Goal: Task Accomplishment & Management: Use online tool/utility

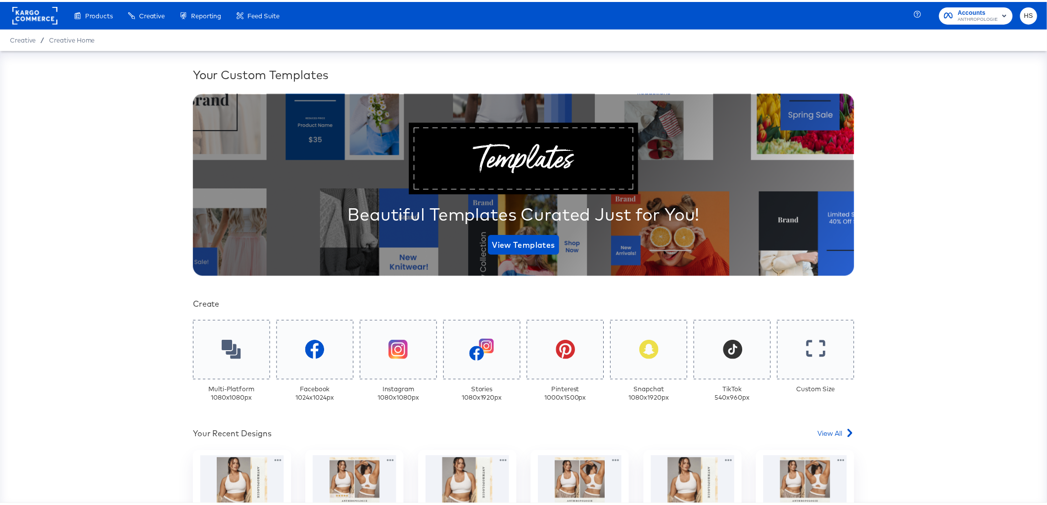
scroll to position [253, 0]
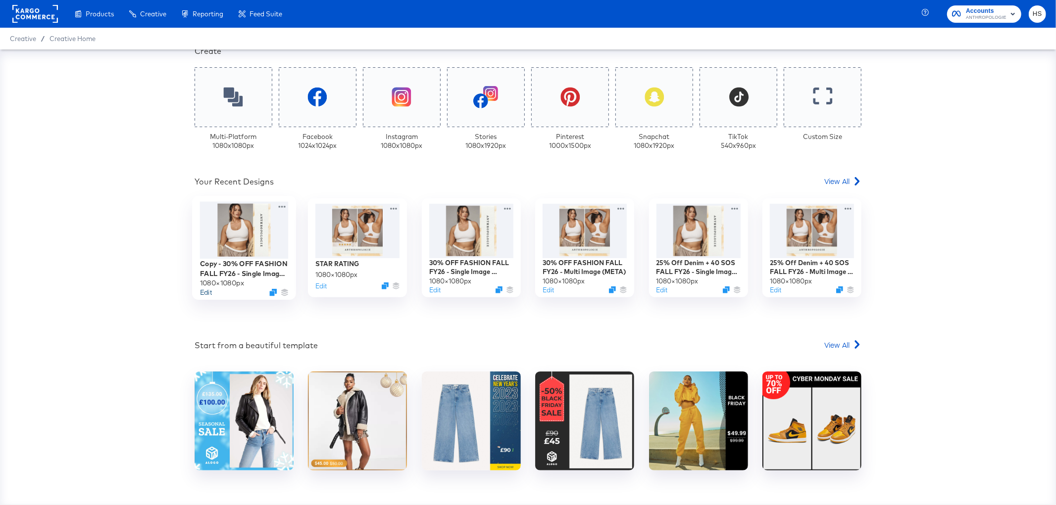
click at [203, 293] on button "Edit" at bounding box center [206, 292] width 12 height 9
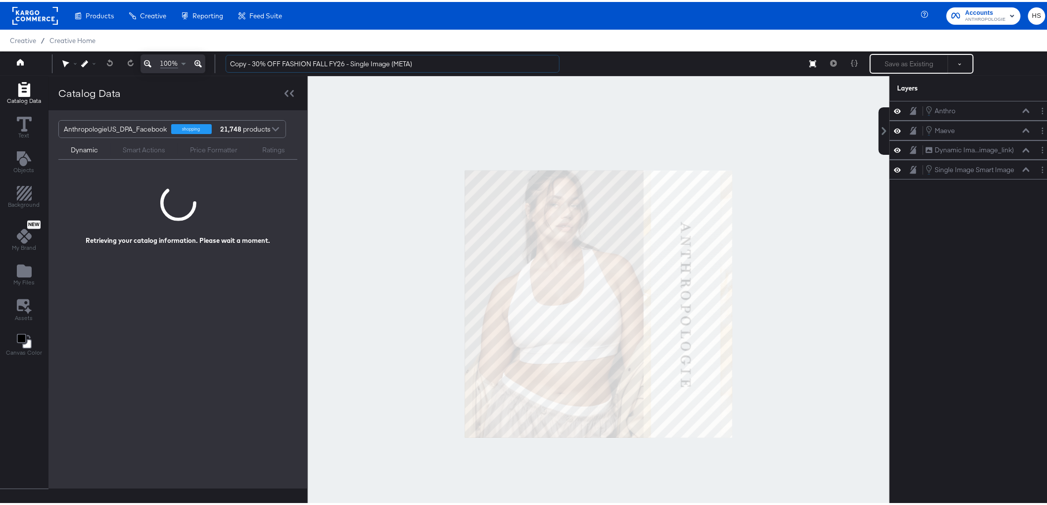
drag, startPoint x: 328, startPoint y: 62, endPoint x: 192, endPoint y: 61, distance: 135.6
click at [194, 63] on div "100% Copy - 30% OFF FASHION FALL FY26 - Single Image (META) Save as Existing Se…" at bounding box center [528, 61] width 1056 height 25
type input "STAR RATINGS FY26 - Single Image (META)"
click at [403, 142] on div at bounding box center [599, 302] width 582 height 456
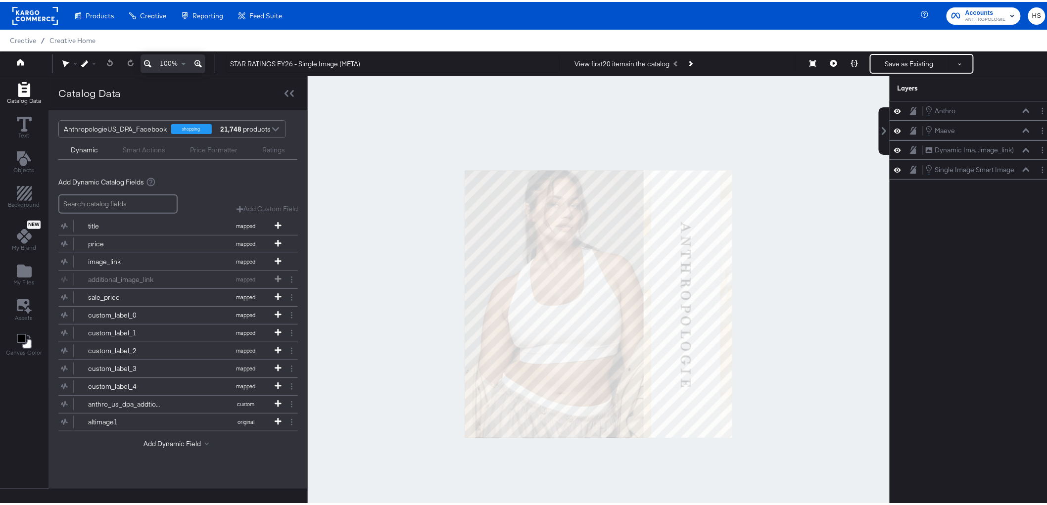
click at [258, 144] on div "Ratings" at bounding box center [274, 147] width 48 height 12
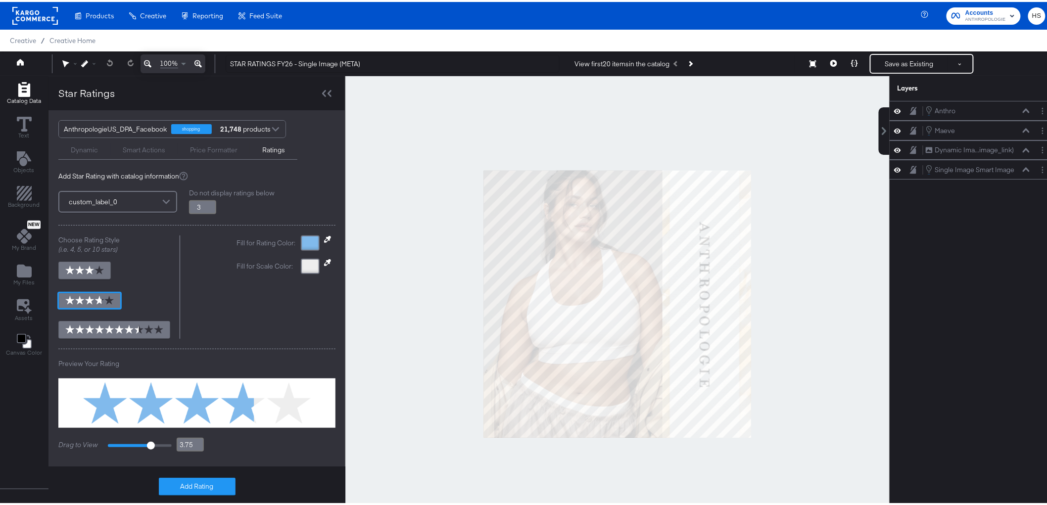
scroll to position [6, 0]
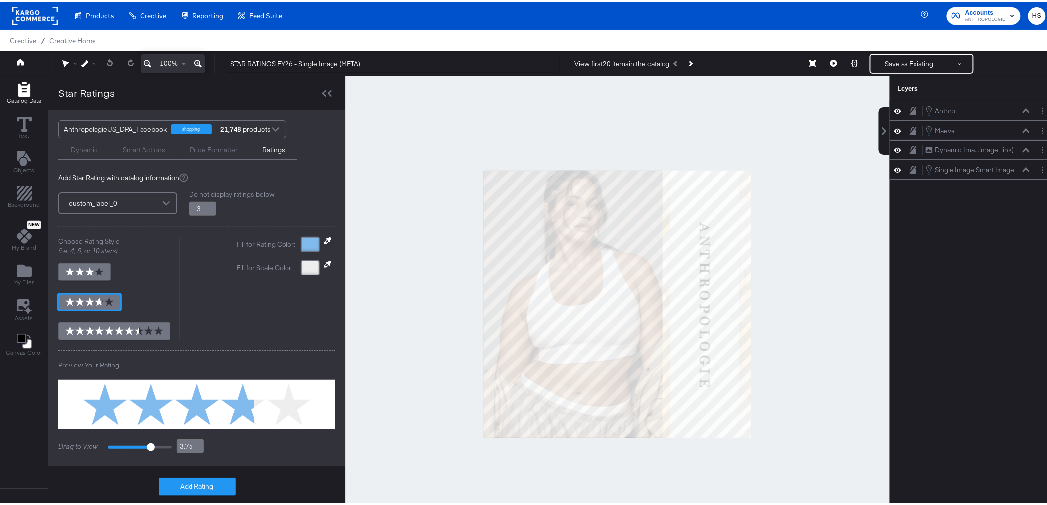
click at [196, 206] on input "3" at bounding box center [202, 207] width 27 height 14
type input "3.25"
click at [210, 202] on input "3.25" at bounding box center [202, 207] width 27 height 14
type input "3.8"
type input "3.5"
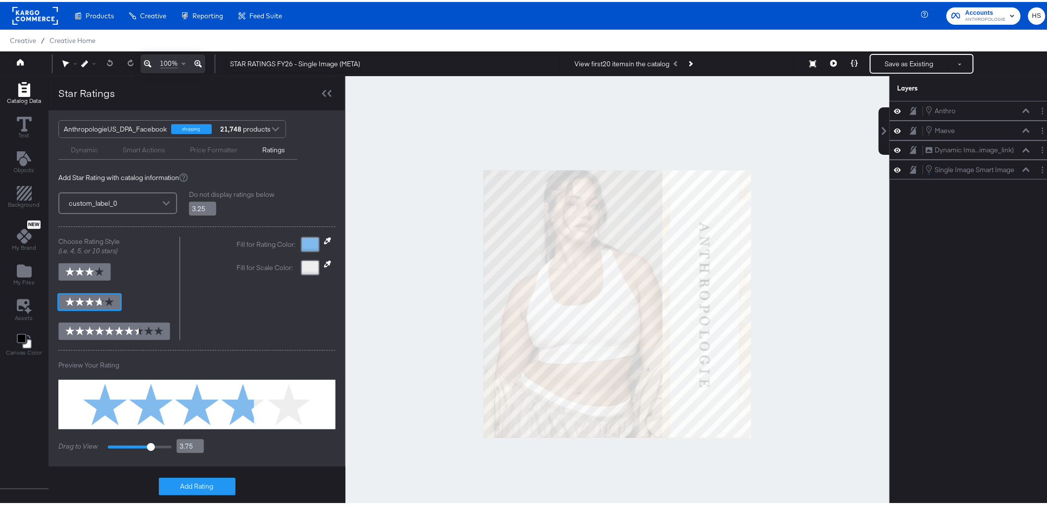
type input "3.8"
click at [210, 202] on input "3.5" at bounding box center [202, 207] width 27 height 14
type input "3.75"
click at [210, 202] on input "3.75" at bounding box center [202, 207] width 27 height 14
type input "3.8"
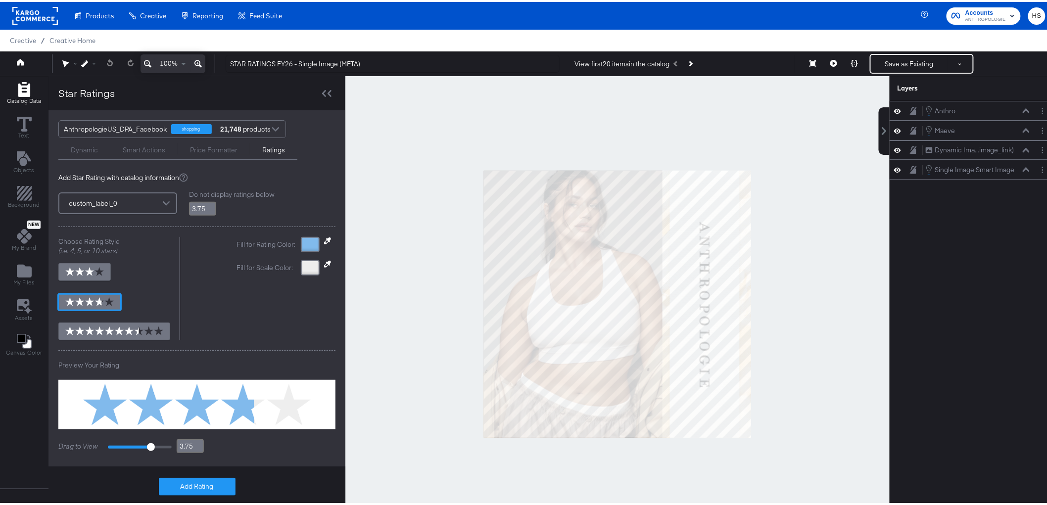
type input "4"
type input "3.8"
click at [210, 202] on input "4" at bounding box center [202, 207] width 27 height 14
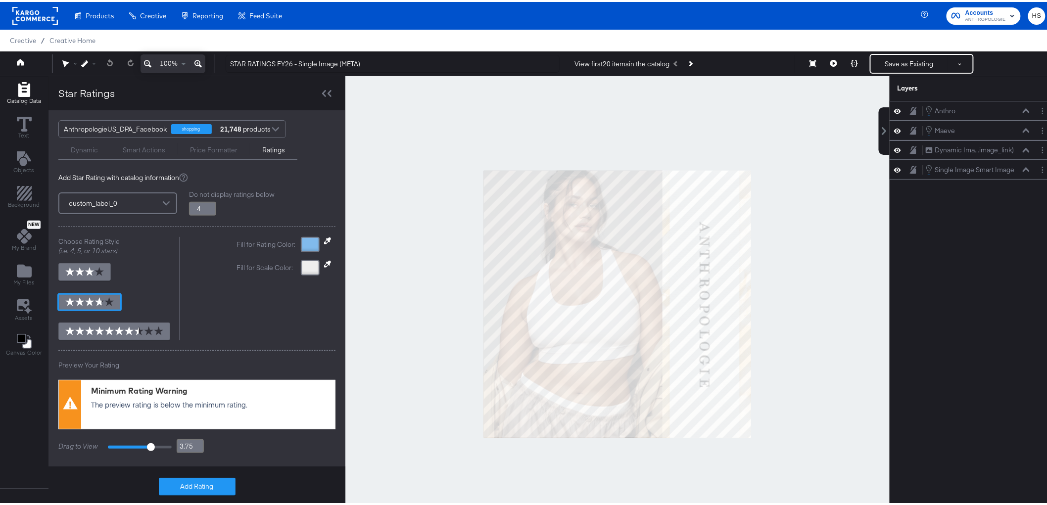
type input "4.25"
type input "3.8"
click at [210, 202] on input "4.25" at bounding box center [202, 207] width 27 height 14
click at [206, 211] on input "4.25" at bounding box center [202, 207] width 27 height 14
type input "4"
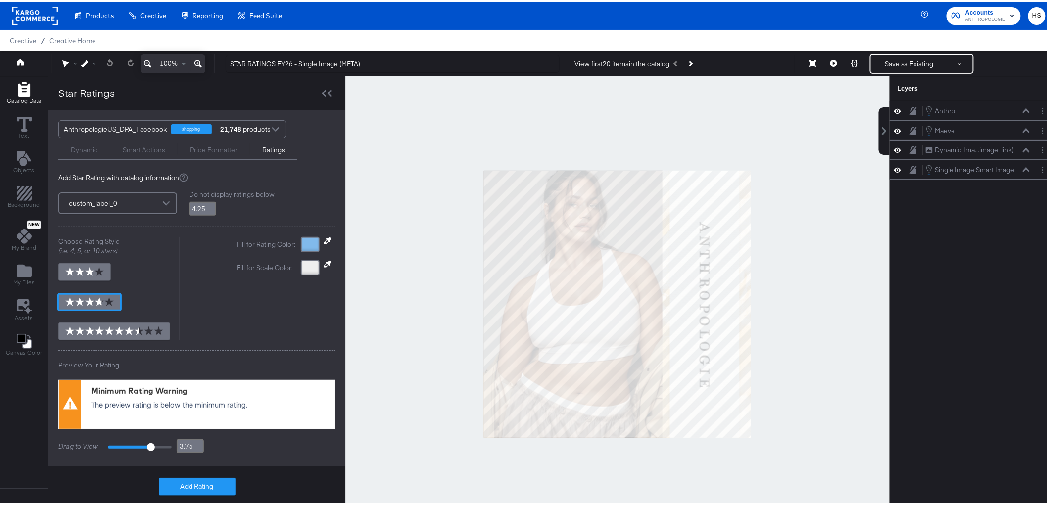
type input "3.8"
type input "4"
click at [208, 208] on input "4" at bounding box center [202, 207] width 27 height 14
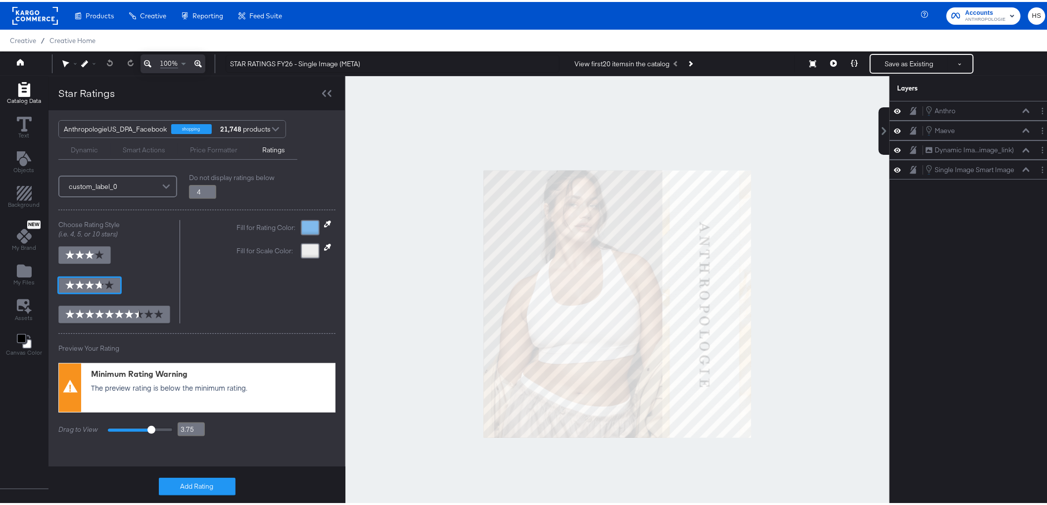
type input "3.9"
type input "4"
type input "4.1"
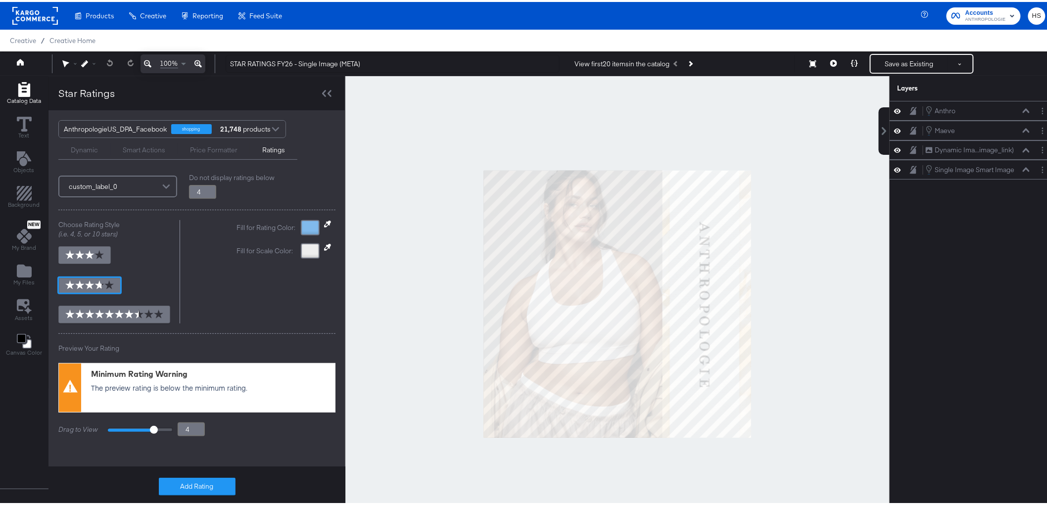
type input "4.1"
type input "4.2"
drag, startPoint x: 148, startPoint y: 426, endPoint x: 154, endPoint y: 427, distance: 5.6
type input "4.2"
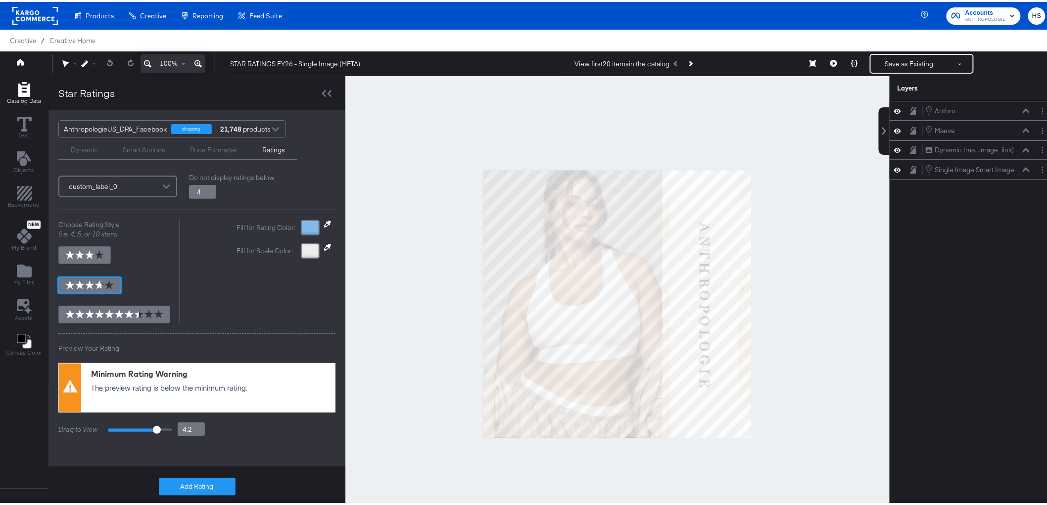
click at [154, 427] on input "range" at bounding box center [140, 428] width 65 height 4
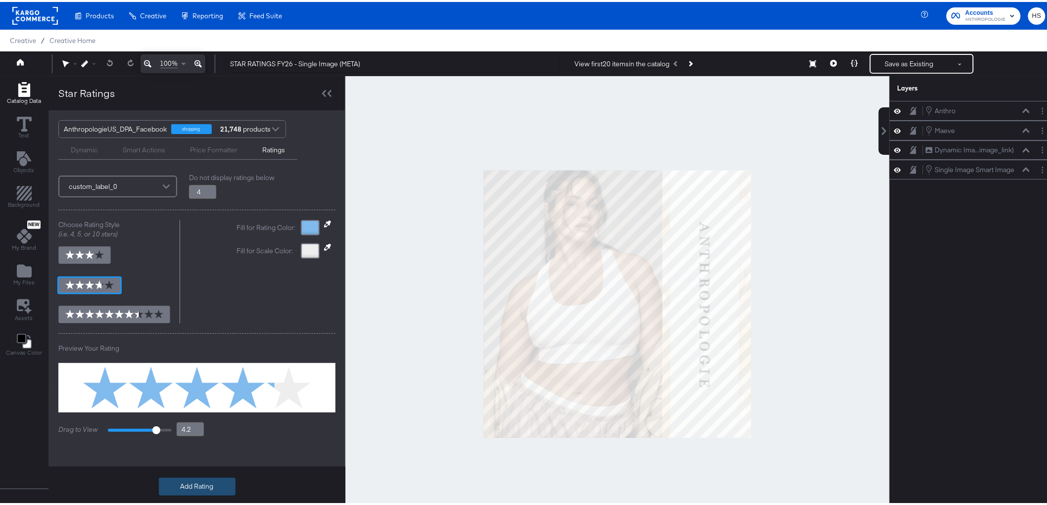
click at [195, 487] on button "Add Rating" at bounding box center [197, 485] width 77 height 18
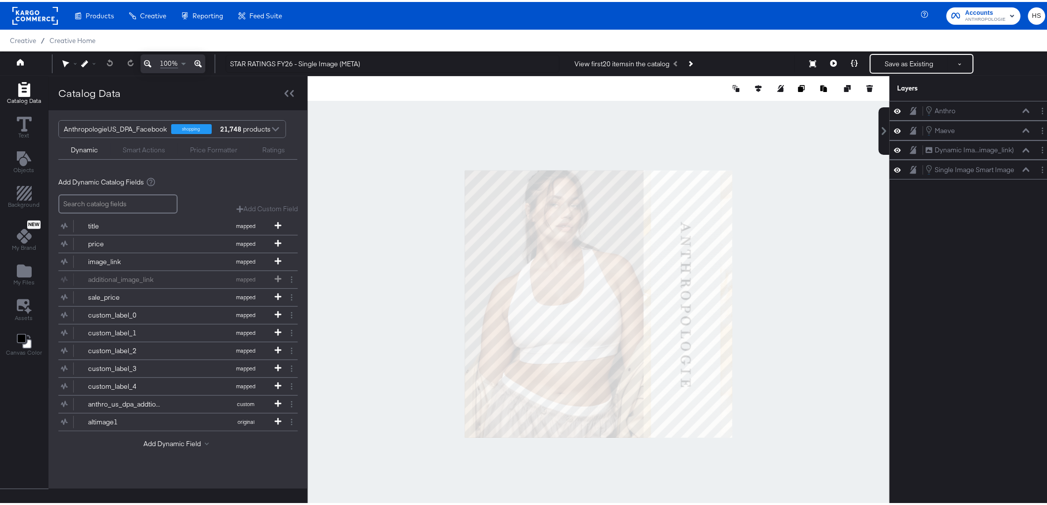
scroll to position [0, 0]
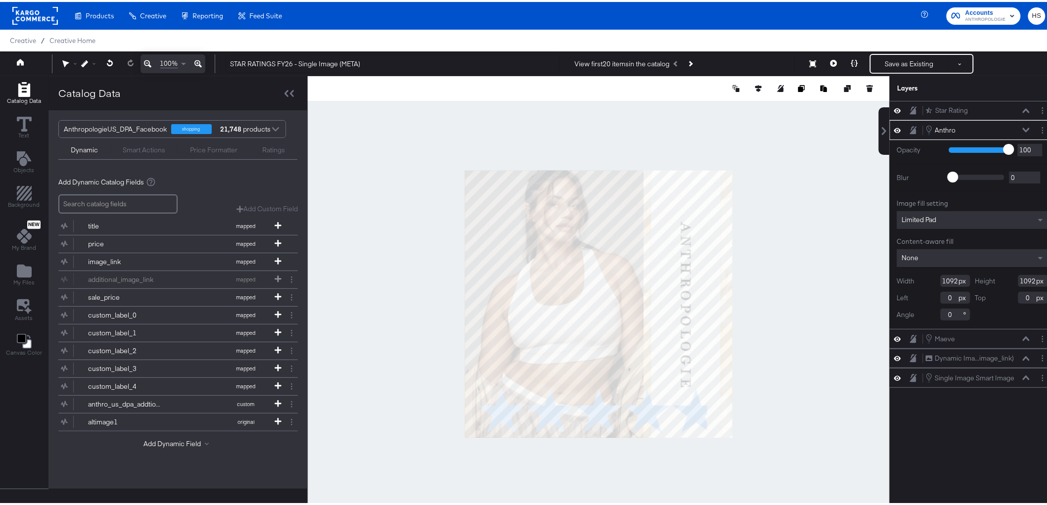
type input "-214"
type input "-31"
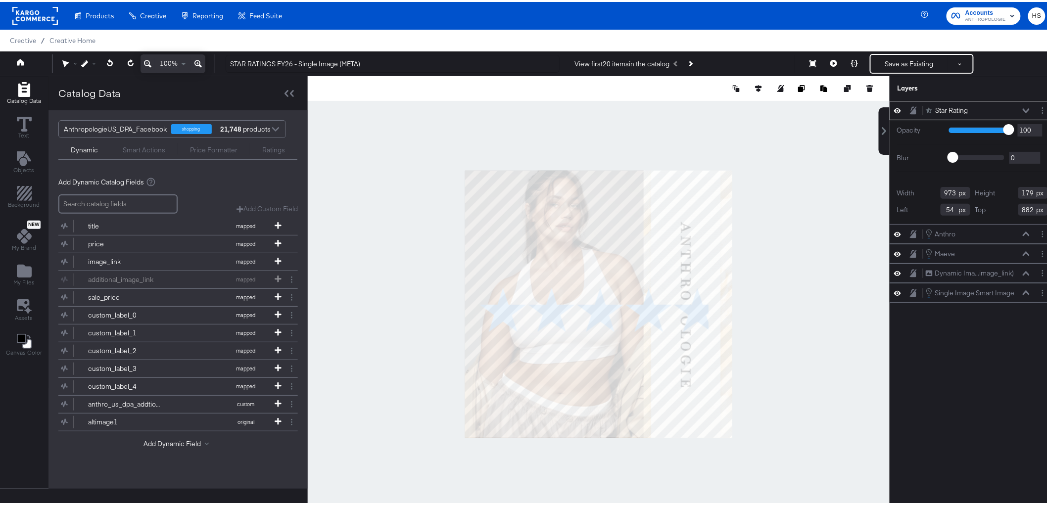
type input "60"
type input "474"
type input "615"
type input "113"
type input "540"
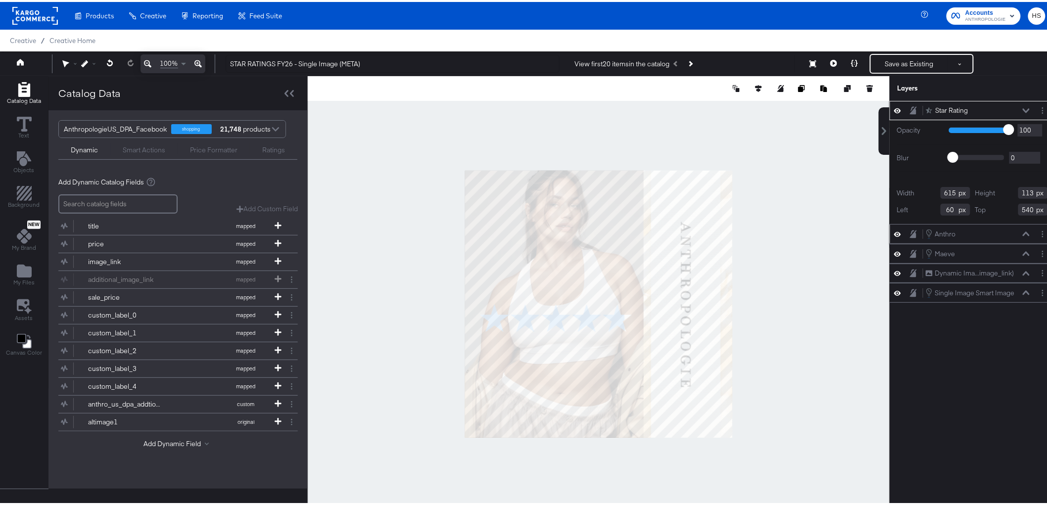
click at [894, 228] on icon at bounding box center [897, 232] width 7 height 8
click at [894, 249] on icon at bounding box center [897, 252] width 7 height 8
click at [894, 269] on icon at bounding box center [897, 271] width 7 height 5
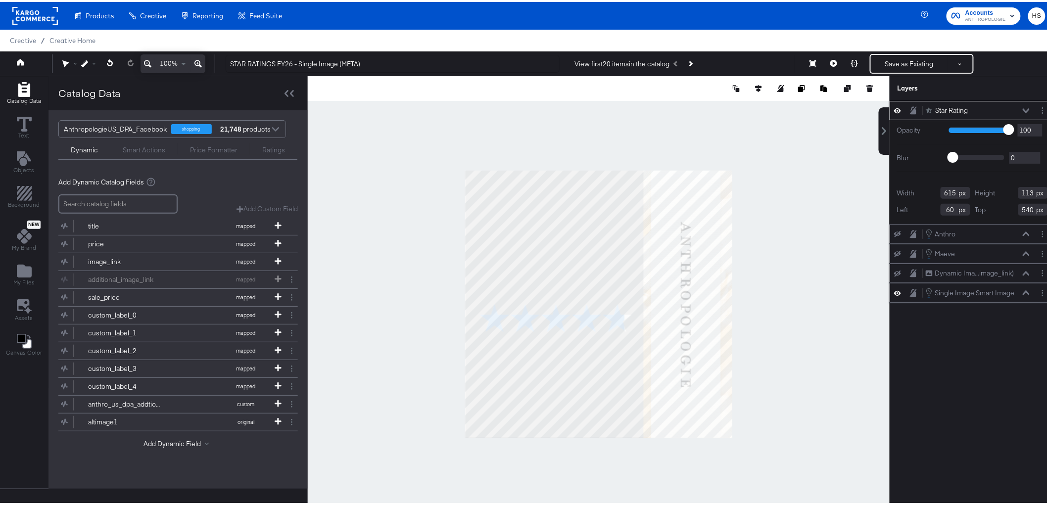
click at [894, 287] on icon at bounding box center [897, 291] width 7 height 8
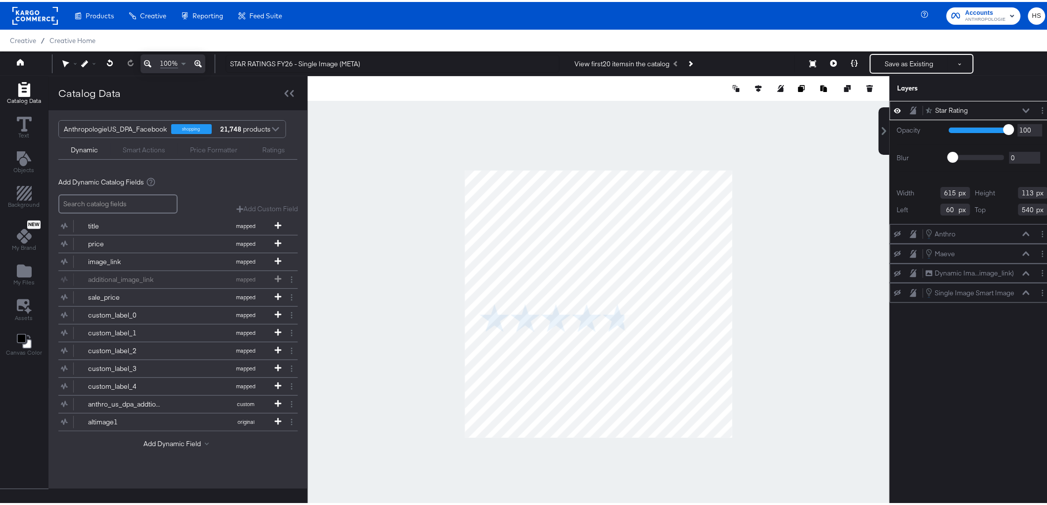
type input "441"
type input "81"
type input "234"
type input "572"
type input "490"
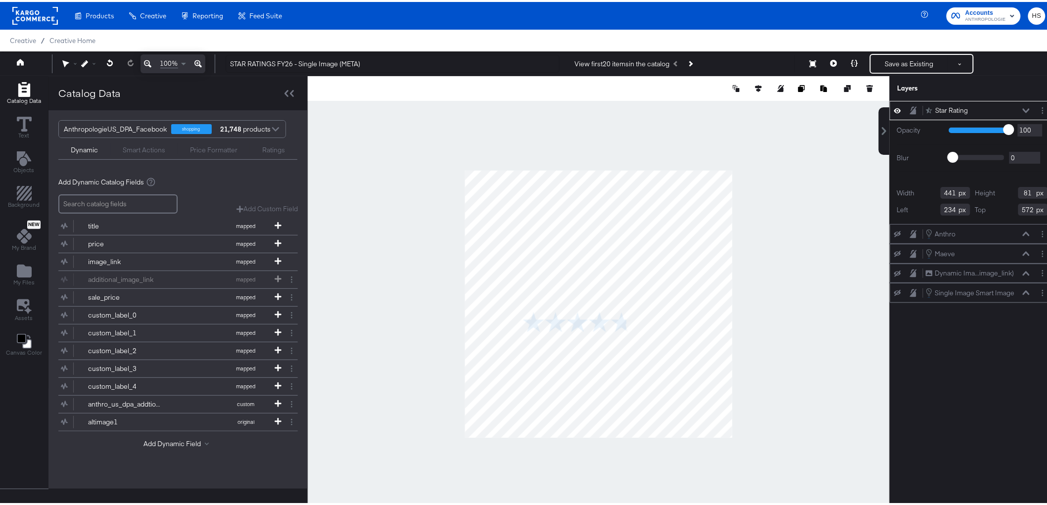
type input "90"
type input "563"
type input "276"
type input "355"
type input "278"
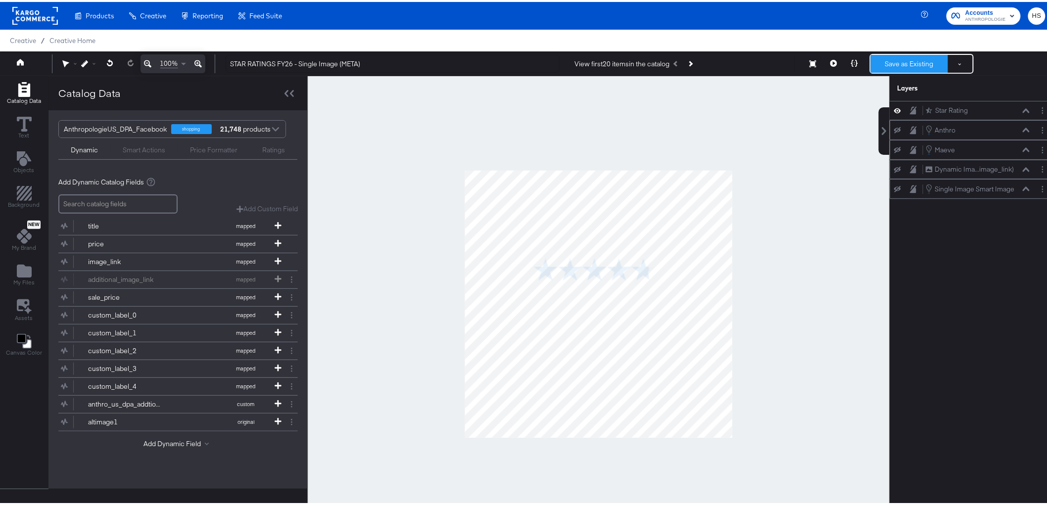
click at [894, 57] on button "Save as Existing" at bounding box center [909, 62] width 77 height 18
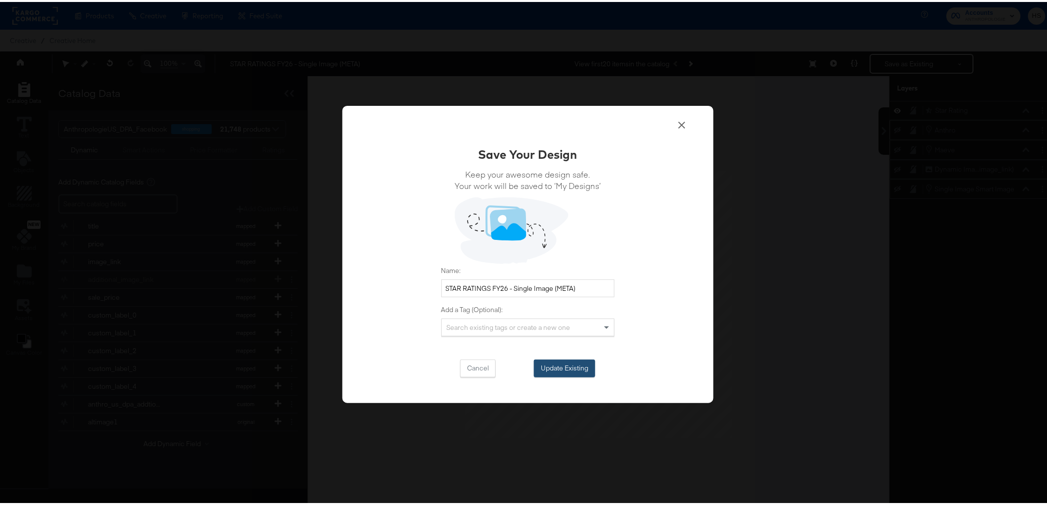
click at [551, 372] on button "Update Existing" at bounding box center [564, 367] width 61 height 18
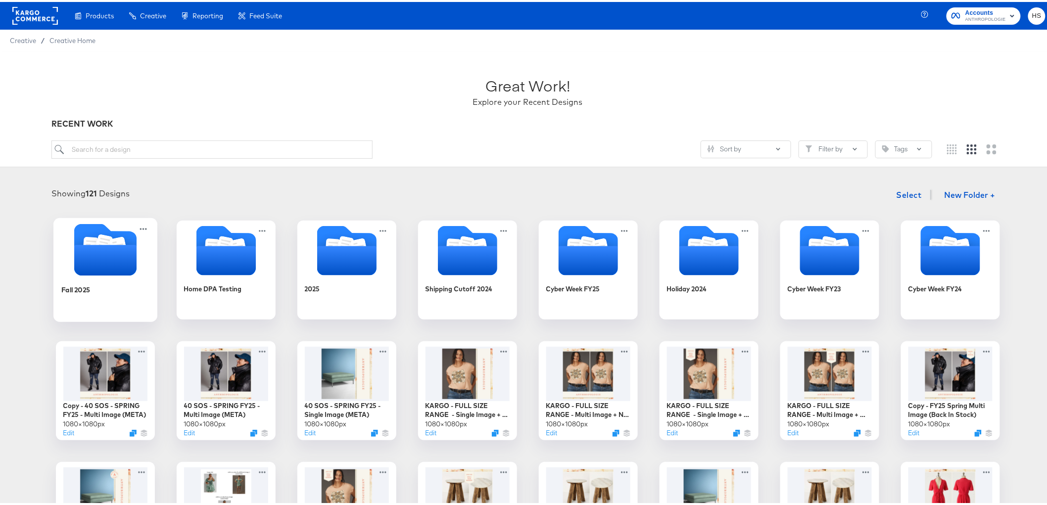
click at [93, 258] on icon "Folder" at bounding box center [105, 258] width 62 height 31
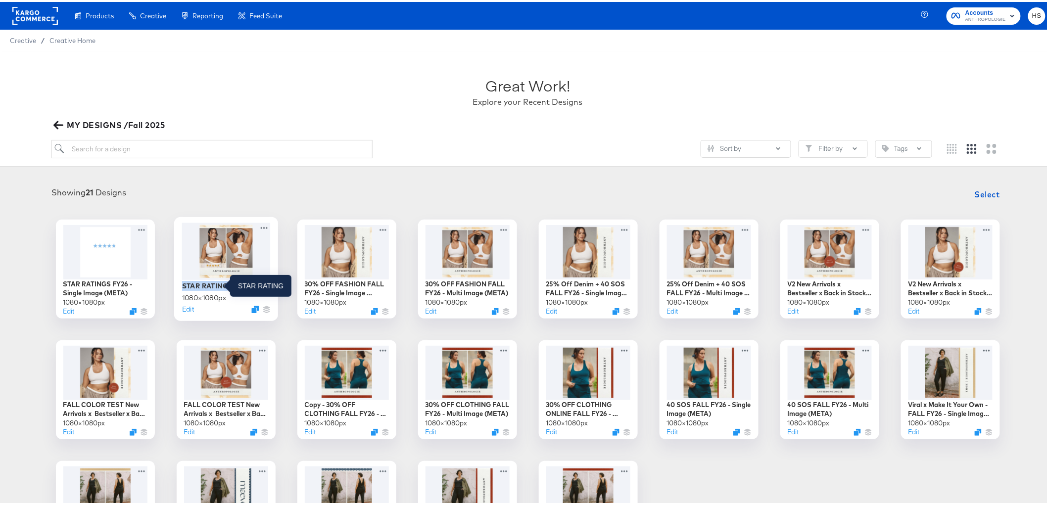
drag, startPoint x: 225, startPoint y: 284, endPoint x: 177, endPoint y: 283, distance: 48.0
click at [177, 283] on div "STAR RATING 1080 × 1080 px Edit" at bounding box center [226, 267] width 104 height 104
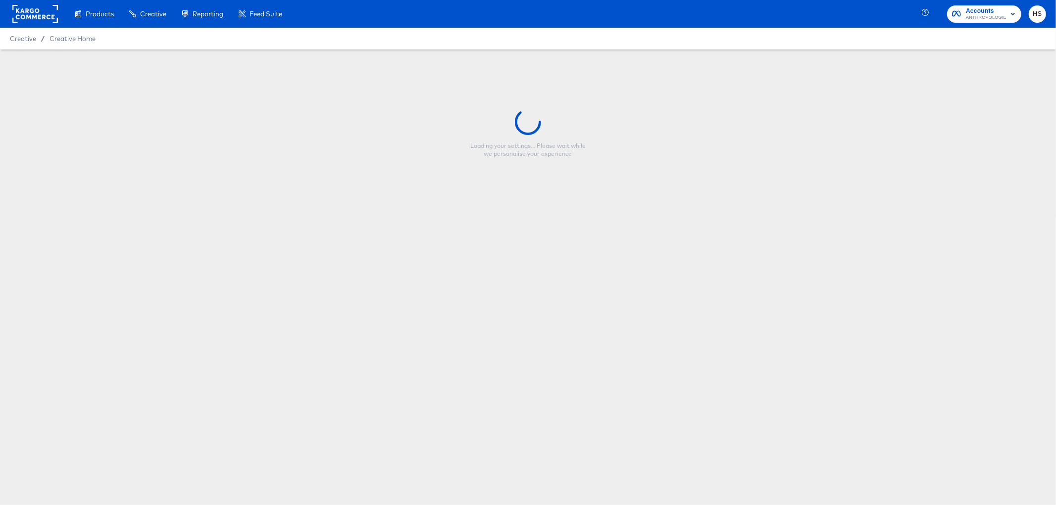
type input "STAR RATING"
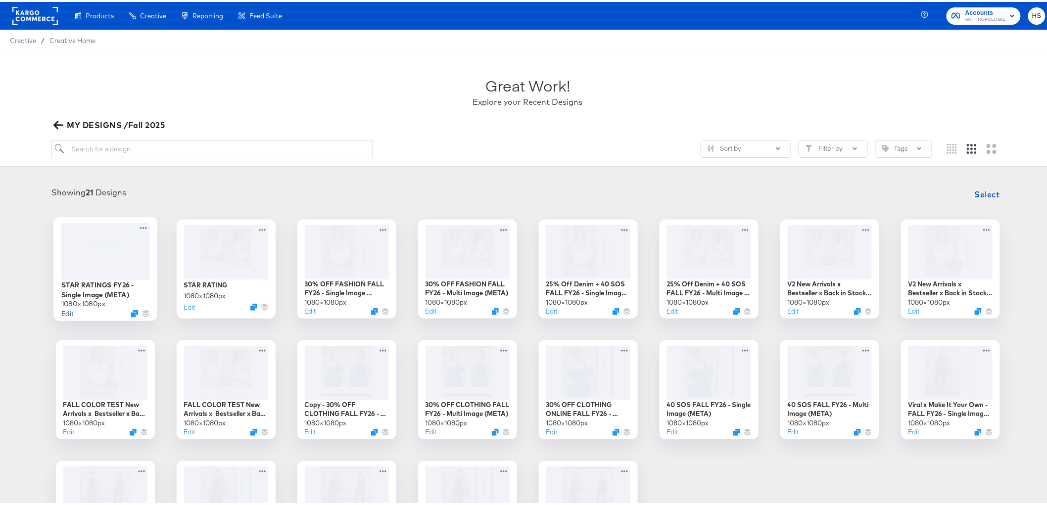
click at [65, 312] on button "Edit" at bounding box center [67, 311] width 12 height 9
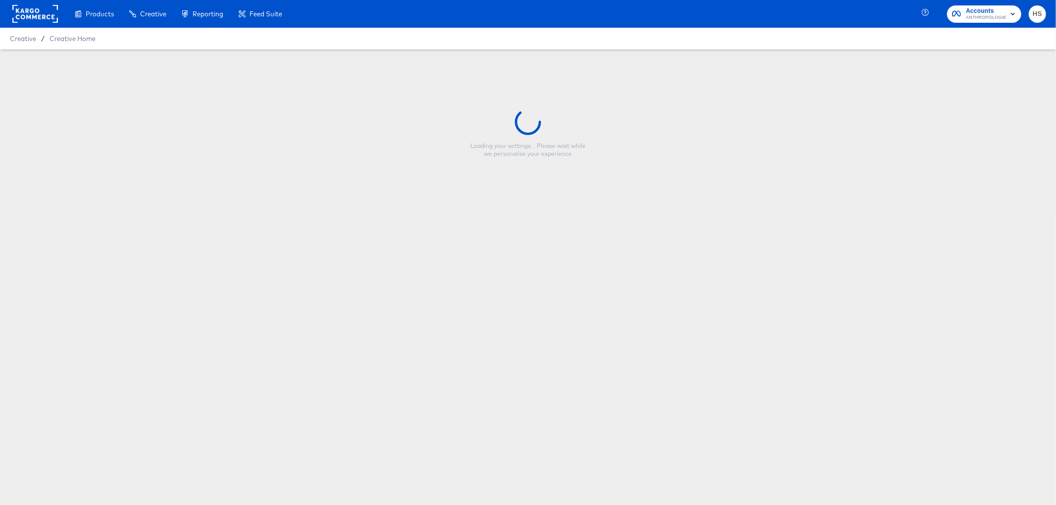
type input "STAR RATINGS FY26 - Single Image (META)"
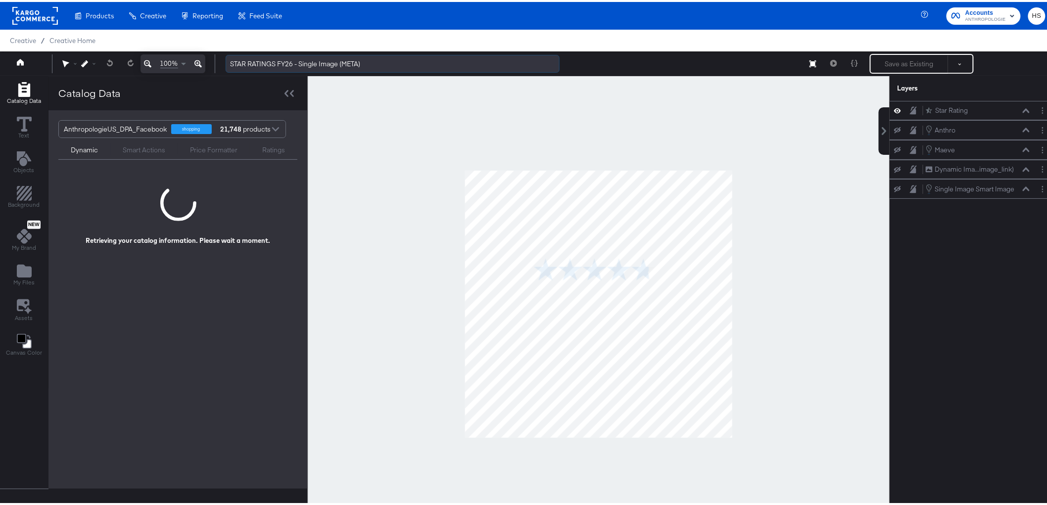
click at [262, 59] on input "STAR RATINGS FY26 - Single Image (META)" at bounding box center [393, 62] width 334 height 18
